Goal: Information Seeking & Learning: Learn about a topic

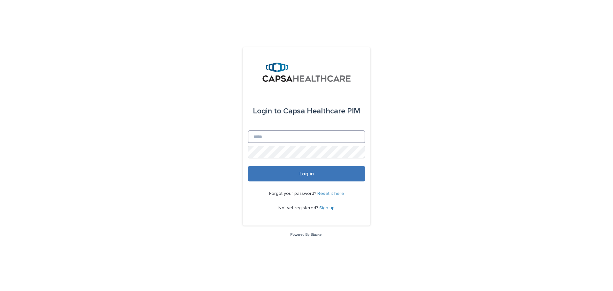
type input "**********"
click at [274, 176] on button "Log in" at bounding box center [306, 173] width 117 height 15
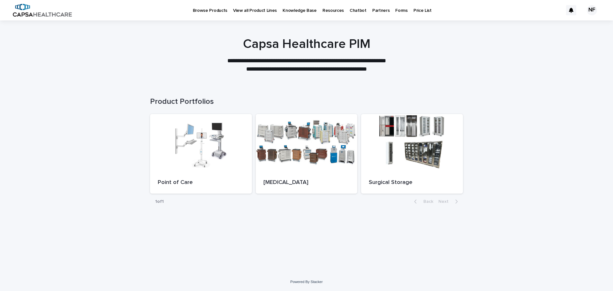
click at [202, 9] on p "Browse Products" at bounding box center [210, 6] width 34 height 13
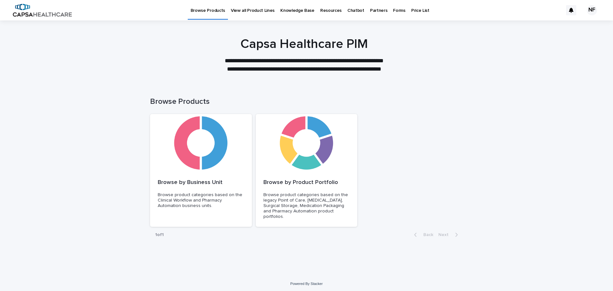
click at [254, 8] on p "View all Product Lines" at bounding box center [253, 6] width 44 height 13
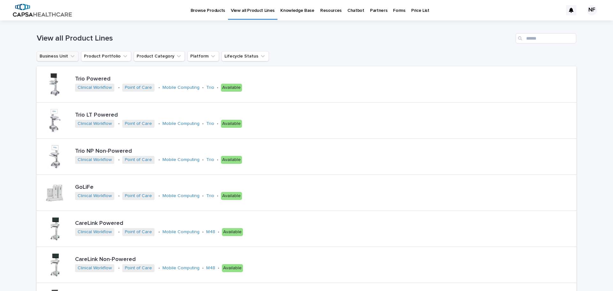
click at [64, 53] on button "Business Unit" at bounding box center [58, 56] width 42 height 10
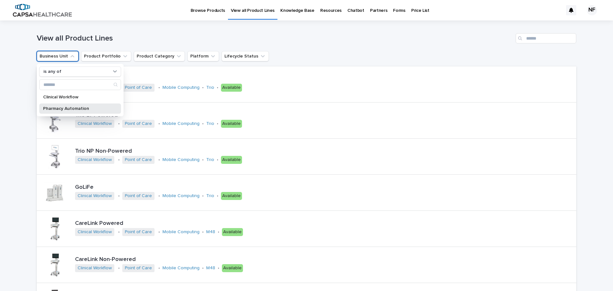
click at [71, 109] on p "Pharmacy Automation" at bounding box center [77, 108] width 68 height 4
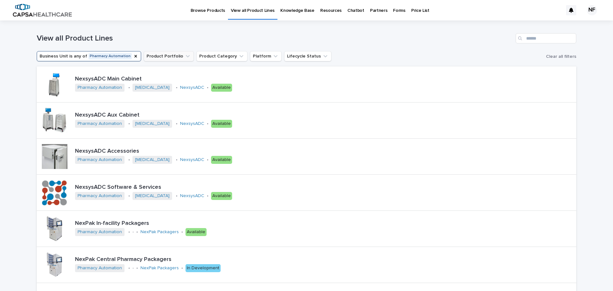
click at [170, 56] on button "Product Portfolio" at bounding box center [169, 56] width 50 height 10
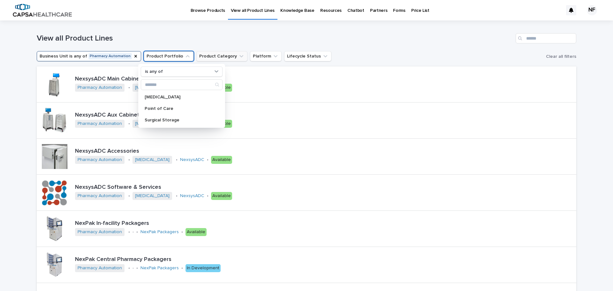
click at [201, 57] on button "Product Category" at bounding box center [221, 56] width 51 height 10
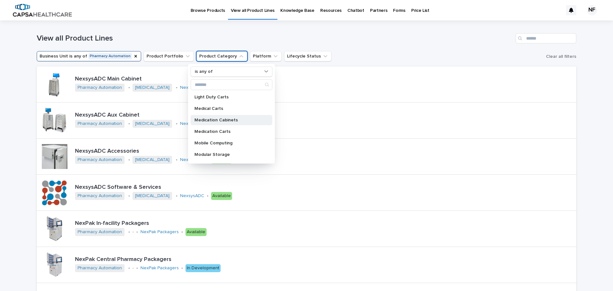
click at [211, 118] on p "Medication Cabinets" at bounding box center [228, 120] width 68 height 4
